Goal: Navigation & Orientation: Find specific page/section

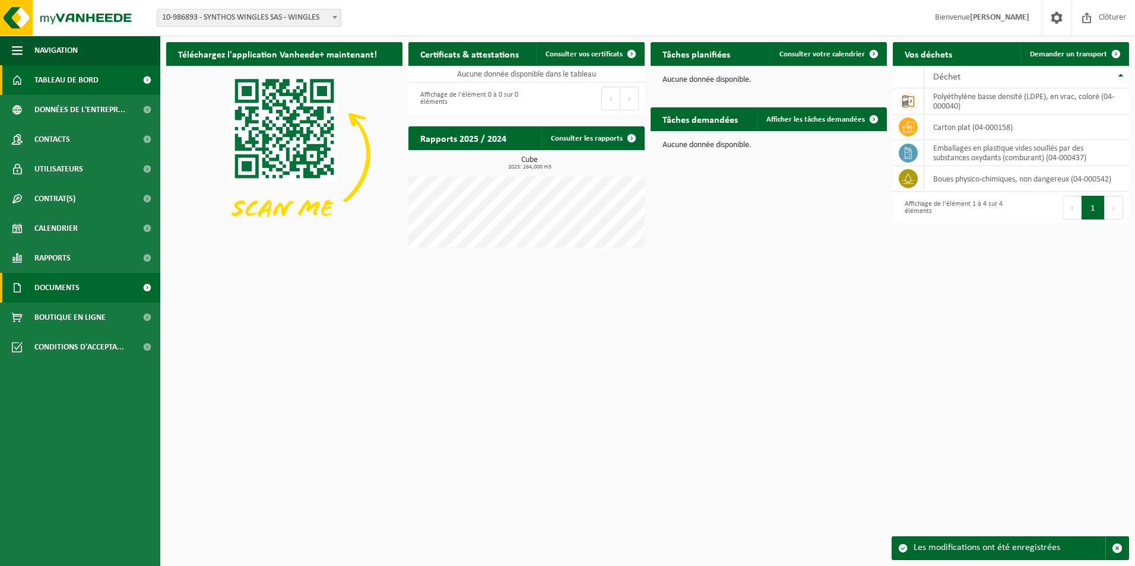
click at [65, 290] on span "Documents" at bounding box center [56, 288] width 45 height 30
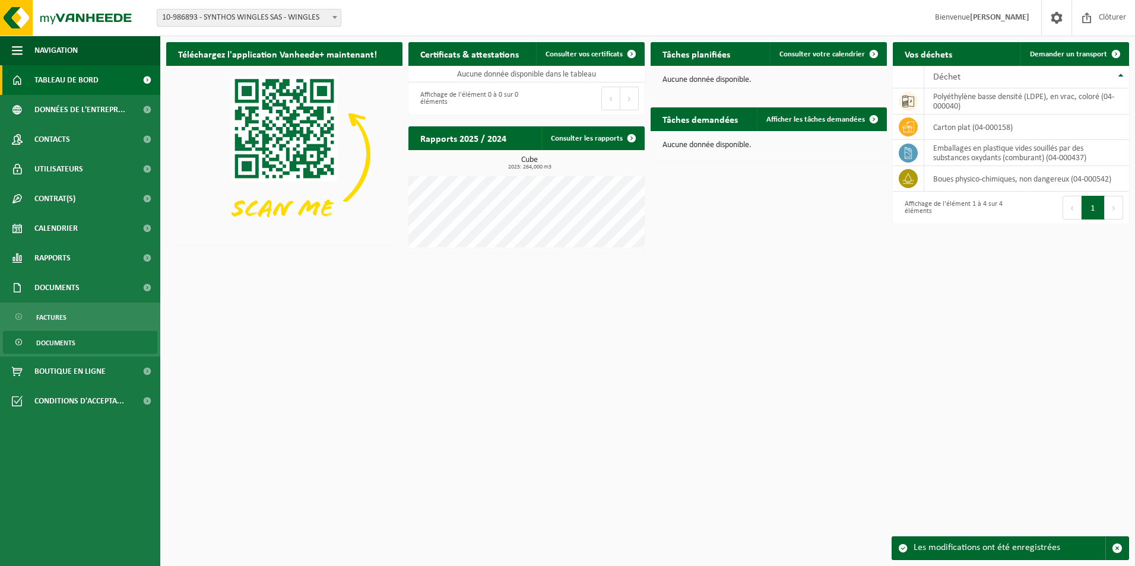
click at [59, 341] on span "Documents" at bounding box center [55, 343] width 39 height 23
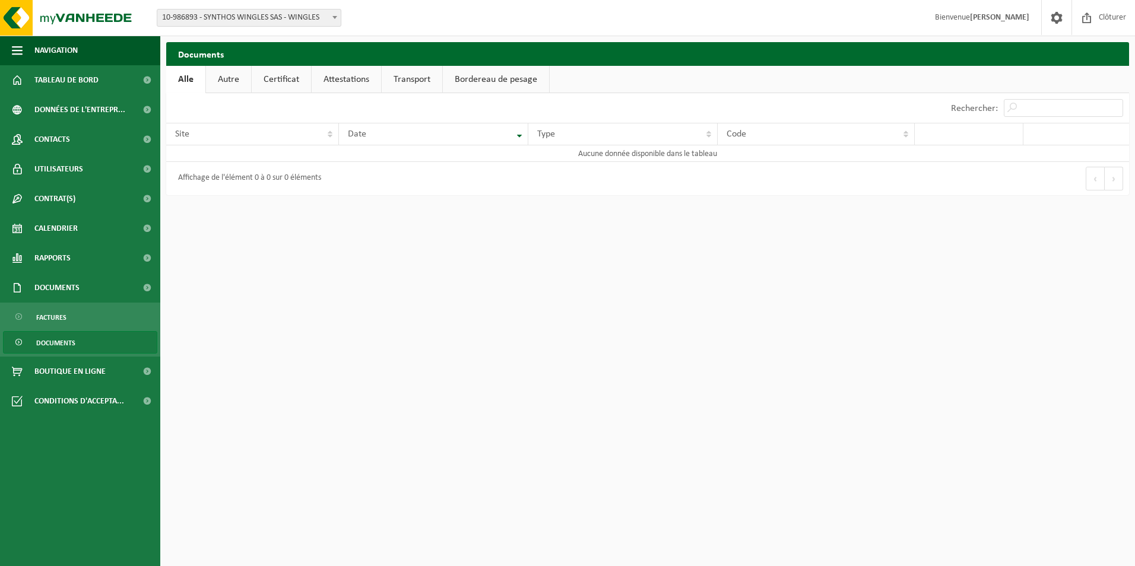
click at [411, 78] on link "Transport" at bounding box center [412, 79] width 61 height 27
click at [508, 85] on link "Bordereau de pesage" at bounding box center [498, 79] width 106 height 27
click at [58, 258] on span "Rapports" at bounding box center [52, 258] width 36 height 30
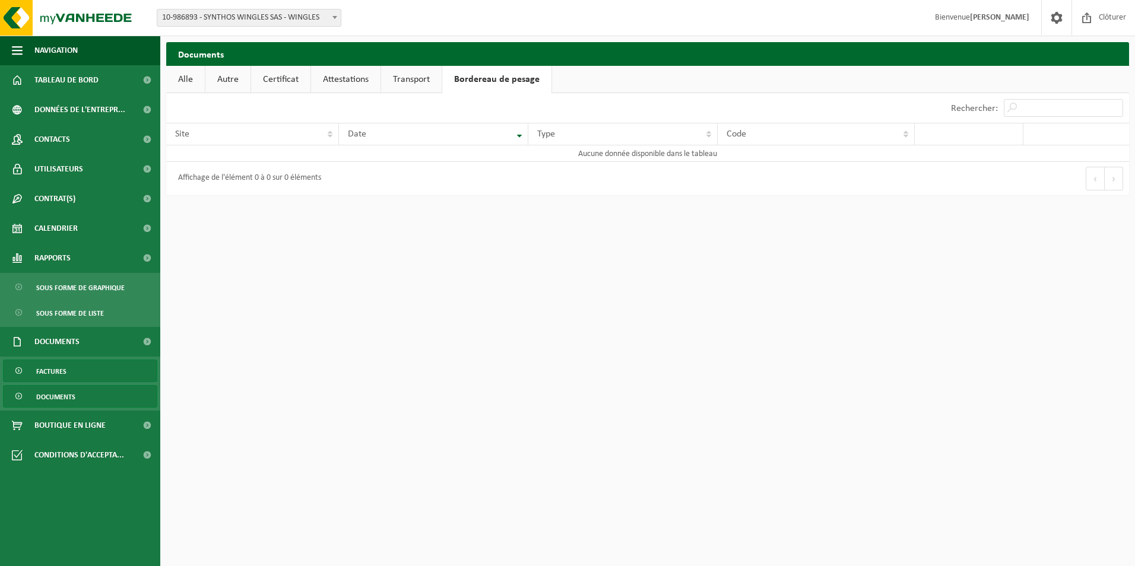
click at [54, 376] on span "Factures" at bounding box center [51, 371] width 30 height 23
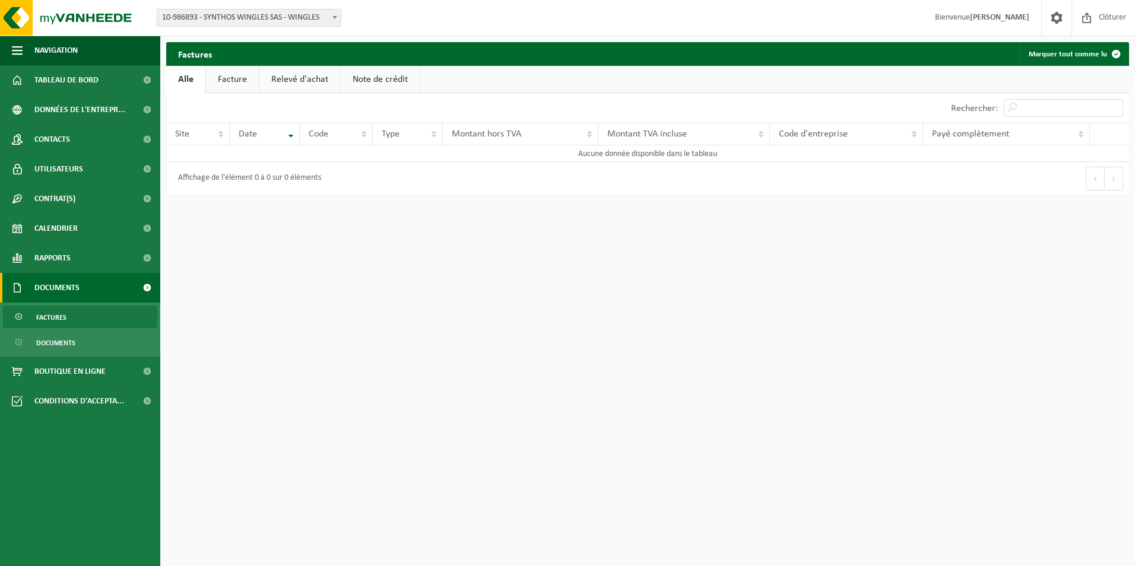
click at [237, 75] on link "Facture" at bounding box center [232, 79] width 53 height 27
click at [290, 77] on link "Relevé d'achat" at bounding box center [300, 79] width 81 height 27
click at [376, 83] on link "Note de crédit" at bounding box center [381, 79] width 79 height 27
click at [177, 81] on link "Alle" at bounding box center [185, 79] width 39 height 27
click at [47, 198] on span "Contrat(s)" at bounding box center [54, 199] width 41 height 30
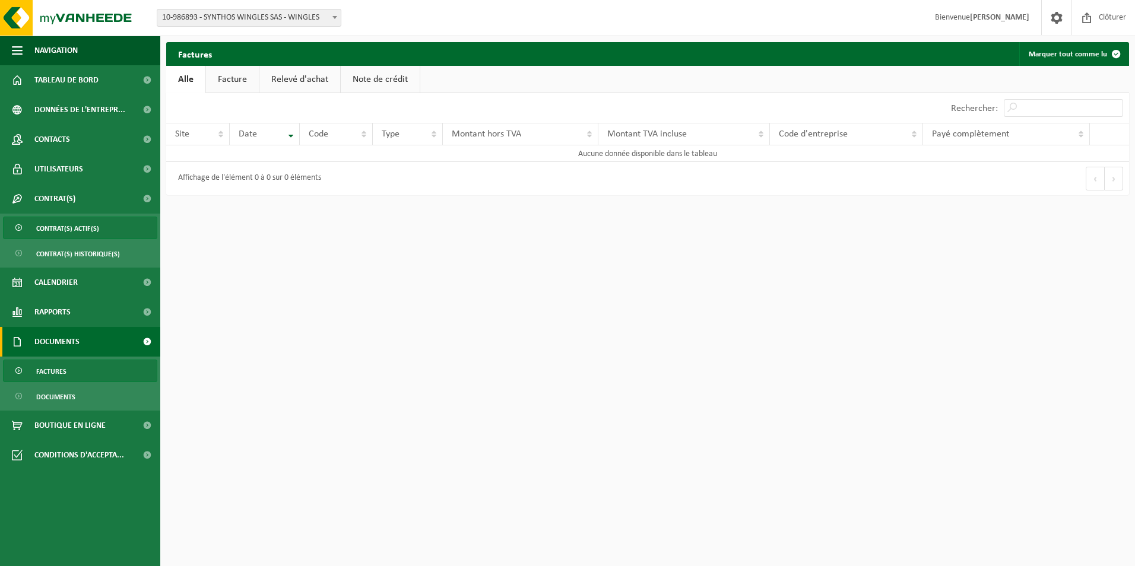
click at [46, 227] on span "Contrat(s) actif(s)" at bounding box center [67, 228] width 63 height 23
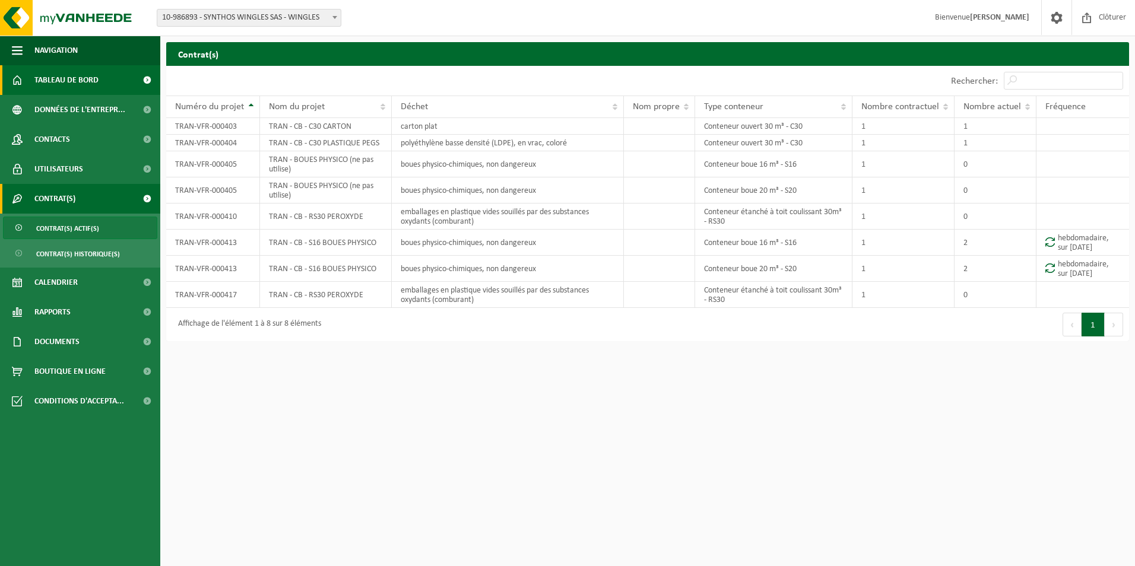
click at [69, 83] on span "Tableau de bord" at bounding box center [66, 80] width 64 height 30
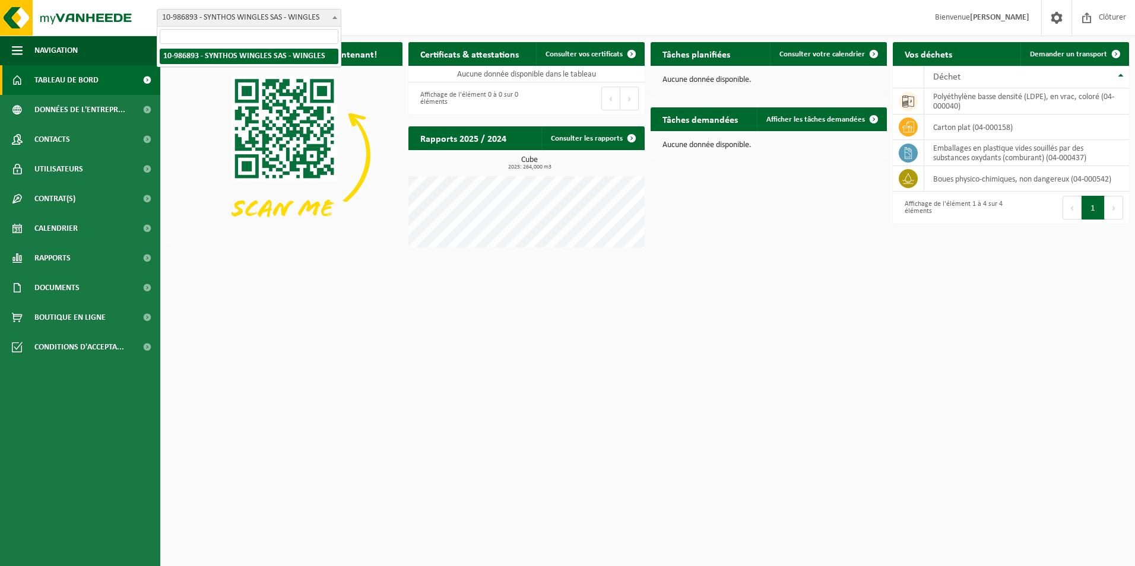
click at [331, 20] on span at bounding box center [335, 16] width 12 height 15
click at [334, 21] on span at bounding box center [335, 16] width 12 height 15
